Goal: Find specific page/section: Find specific page/section

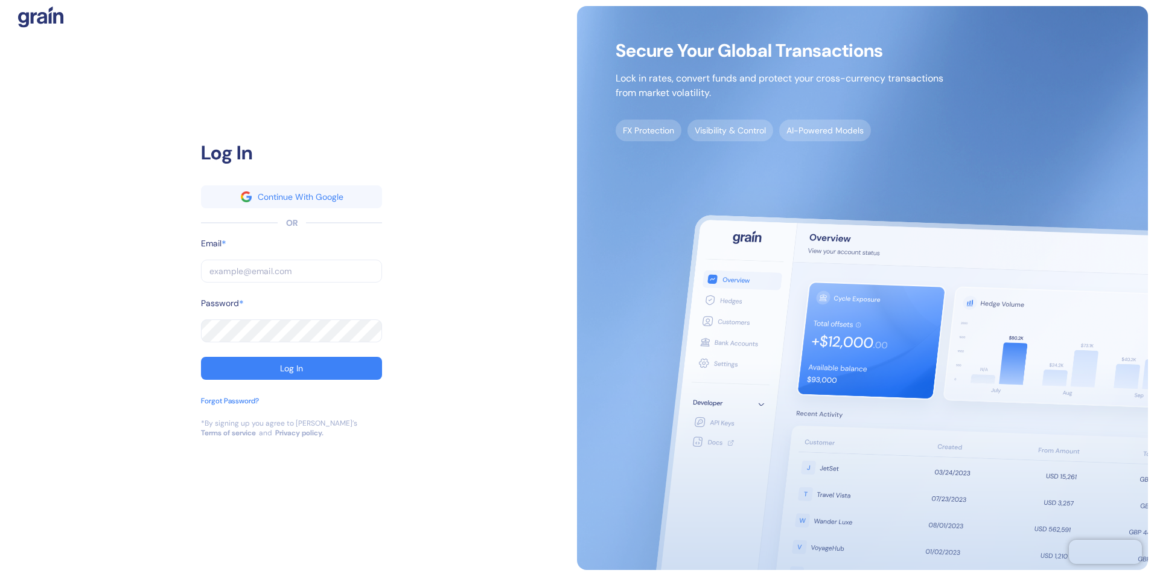
type input "[EMAIL_ADDRESS][PERSON_NAME][PERSON_NAME][DOMAIN_NAME]"
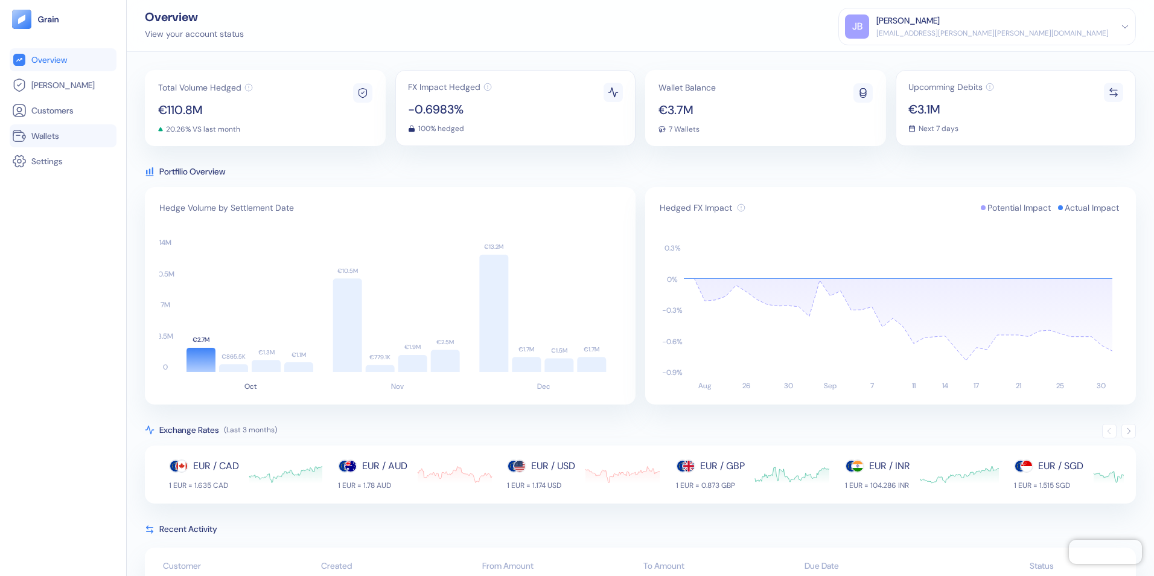
click at [52, 134] on span "Wallets" at bounding box center [45, 136] width 28 height 12
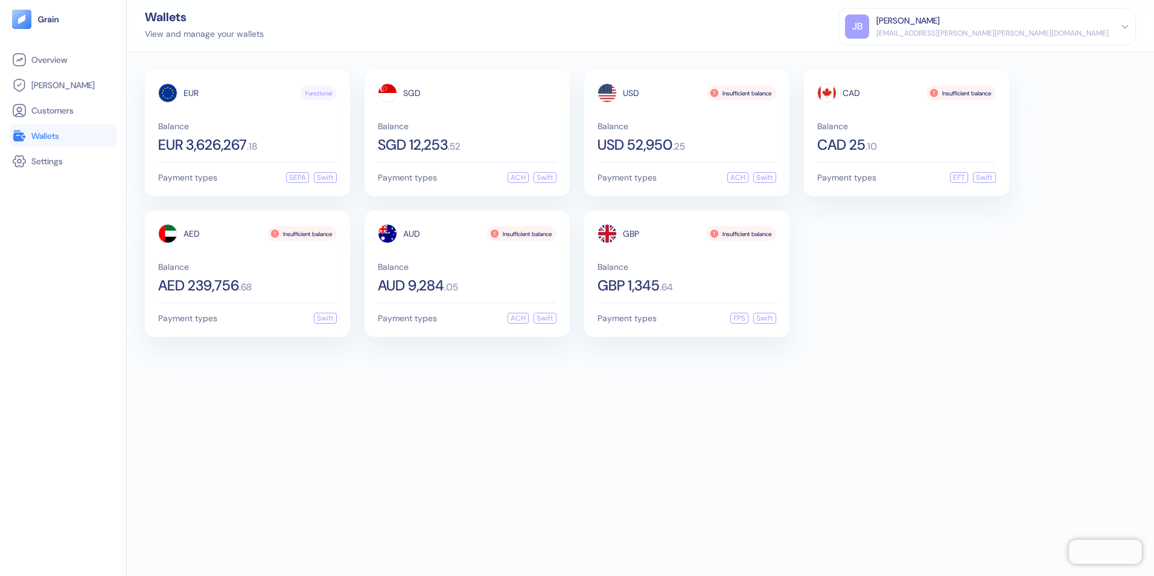
click at [389, 461] on div "EUR Functional Balance EUR 3,626,267 . 18 Payment types SEPA Swift SGD Balance …" at bounding box center [641, 314] width 1028 height 524
